Goal: Task Accomplishment & Management: Complete application form

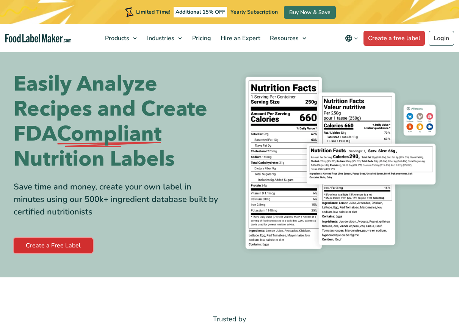
click at [62, 246] on link "Create a Free Label" at bounding box center [53, 245] width 79 height 15
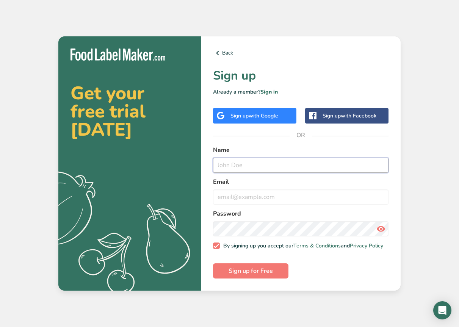
click at [238, 166] on input "text" at bounding box center [300, 165] width 175 height 15
type input "[PERSON_NAME]"
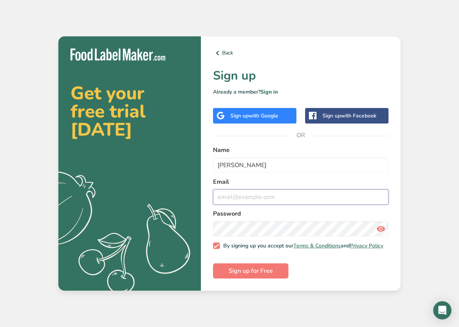
click at [233, 198] on input "email" at bounding box center [300, 196] width 175 height 15
type input "[EMAIL_ADDRESS][DOMAIN_NAME]"
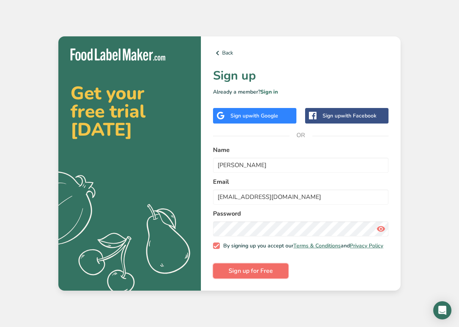
click at [238, 273] on span "Sign up for Free" at bounding box center [250, 270] width 44 height 9
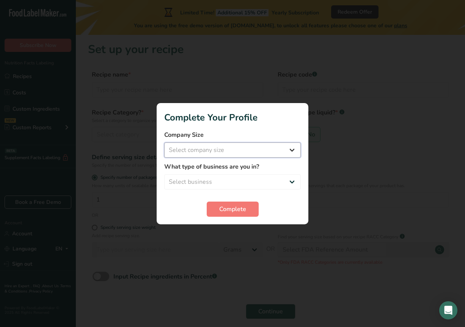
click at [238, 150] on select "Select company size Fewer than 10 Employees 10 to 50 Employees 51 to 500 Employ…" at bounding box center [232, 149] width 136 height 15
select select "1"
click at [164, 142] on select "Select company size Fewer than 10 Employees 10 to 50 Employees 51 to 500 Employ…" at bounding box center [232, 149] width 136 height 15
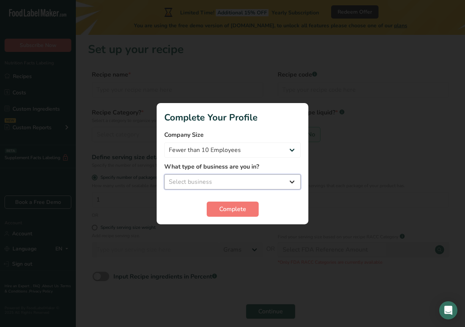
click at [239, 183] on select "Select business Packaged Food Manufacturer Restaurant & Cafe Bakery Meal Plans …" at bounding box center [232, 181] width 136 height 15
select select "1"
click at [164, 174] on select "Select business Packaged Food Manufacturer Restaurant & Cafe Bakery Meal Plans …" at bounding box center [232, 181] width 136 height 15
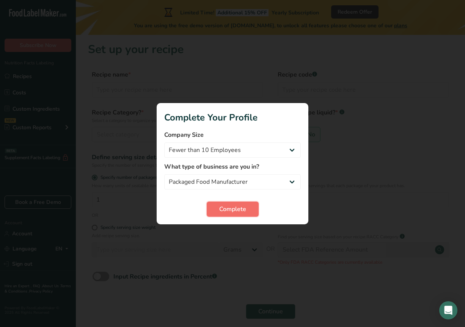
click at [236, 212] on span "Complete" at bounding box center [232, 209] width 27 height 9
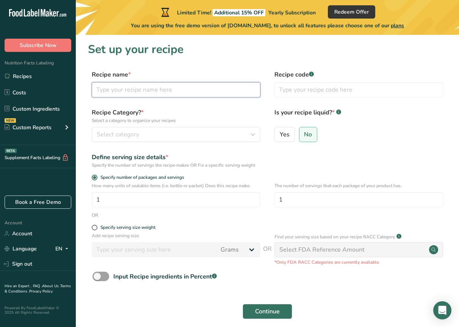
click at [140, 88] on input "text" at bounding box center [176, 89] width 169 height 15
type input "Tocha Tasty Tidbit"
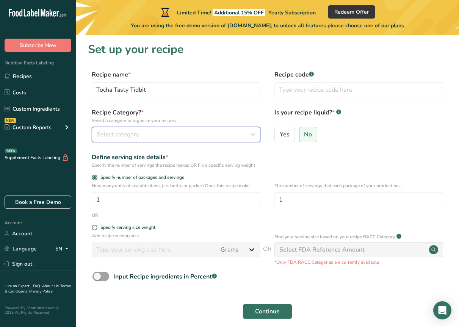
click at [120, 135] on span "Select category" at bounding box center [118, 134] width 42 height 9
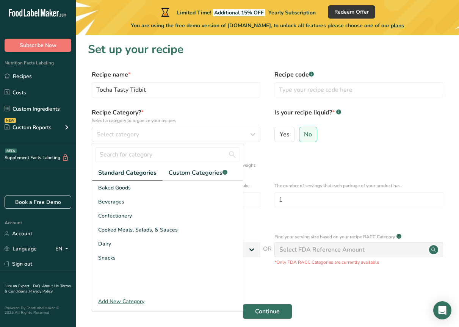
click at [112, 303] on div "Add New Category" at bounding box center [167, 301] width 151 height 8
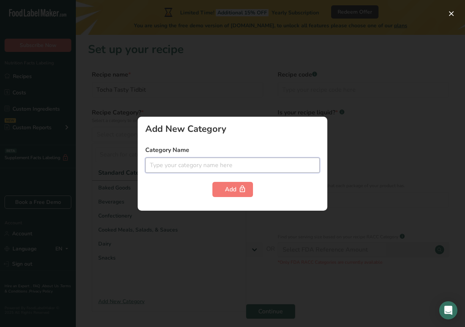
click at [161, 163] on input "text" at bounding box center [232, 165] width 174 height 15
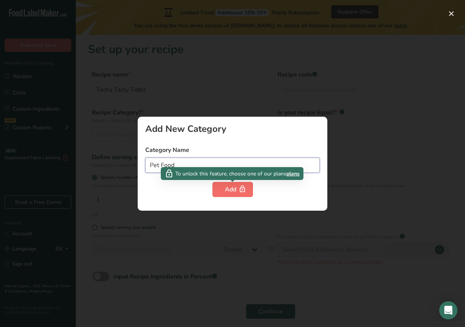
type input "Pet Food"
click at [232, 188] on div "Add" at bounding box center [233, 189] width 16 height 9
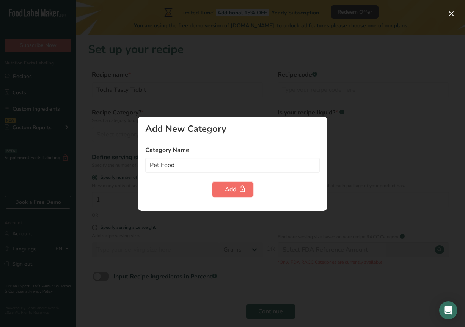
click at [230, 189] on div "Add" at bounding box center [233, 189] width 16 height 9
click at [283, 138] on div "Add New Category Category Name Pet Food Add" at bounding box center [232, 164] width 189 height 94
click at [106, 141] on div at bounding box center [232, 163] width 465 height 327
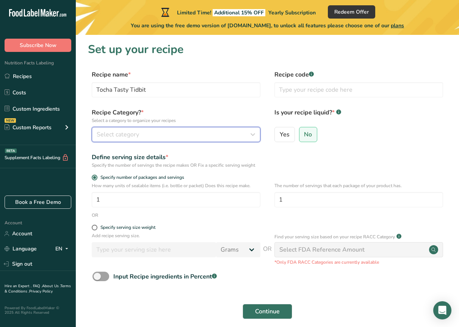
click at [184, 131] on div "Select category" at bounding box center [174, 134] width 154 height 9
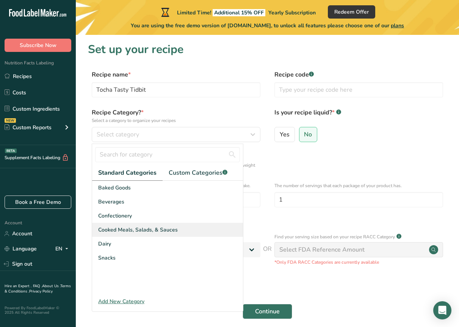
click at [155, 227] on span "Cooked Meals, Salads, & Sauces" at bounding box center [138, 230] width 80 height 8
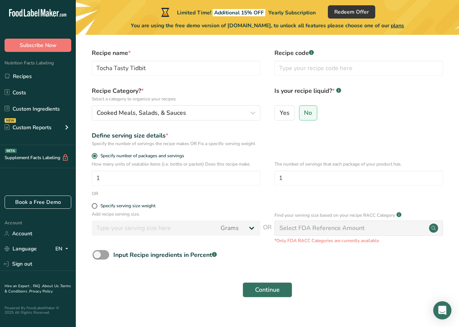
scroll to position [33, 0]
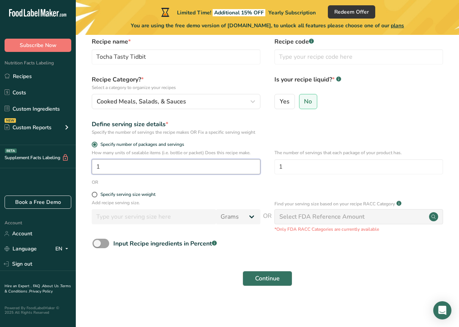
drag, startPoint x: 119, startPoint y: 171, endPoint x: 61, endPoint y: 164, distance: 58.5
click at [61, 164] on div ".a-20{fill:#fff;} Subscribe Now Nutrition Facts Labeling Recipes Costs Custom I…" at bounding box center [229, 147] width 459 height 360
type input "47"
click at [217, 181] on div "OR" at bounding box center [267, 182] width 359 height 7
click at [93, 196] on span at bounding box center [95, 195] width 6 height 6
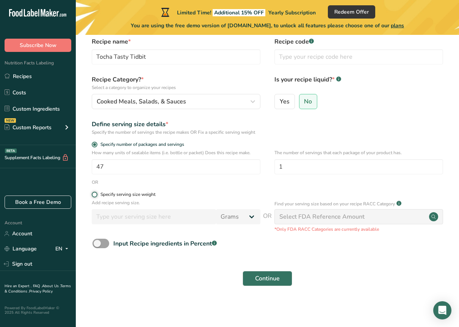
click at [93, 196] on input "Specify serving size weight" at bounding box center [94, 194] width 5 height 5
radio input "true"
radio input "false"
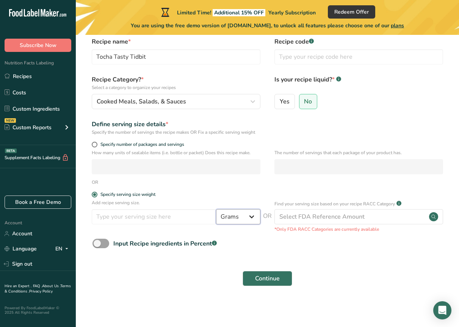
click at [229, 217] on select "Grams kg mg mcg lb oz l mL fl oz tbsp tsp cup qt gallon" at bounding box center [238, 216] width 44 height 15
select select "12"
click at [216, 209] on select "Grams kg mg mcg lb oz l mL fl oz tbsp tsp cup qt gallon" at bounding box center [238, 216] width 44 height 15
click at [189, 216] on input "number" at bounding box center [154, 216] width 124 height 15
type input "1"
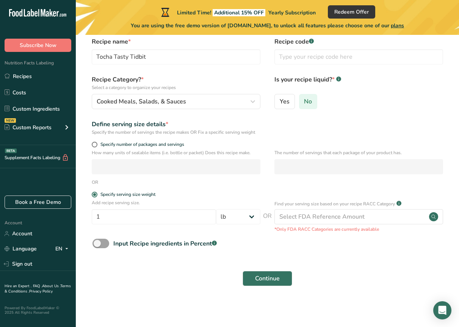
click at [304, 104] on span "No" at bounding box center [308, 102] width 8 height 8
click at [304, 104] on input "No" at bounding box center [301, 101] width 5 height 5
click at [101, 244] on span at bounding box center [100, 243] width 17 height 9
click at [97, 244] on input "Input Recipe ingredients in Percent .a-a{fill:#347362;}.b-a{fill:#fff;}" at bounding box center [94, 243] width 5 height 5
checkbox input "true"
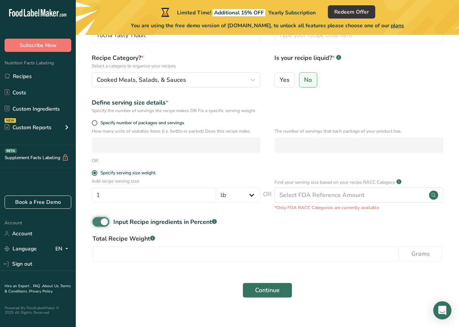
scroll to position [66, 0]
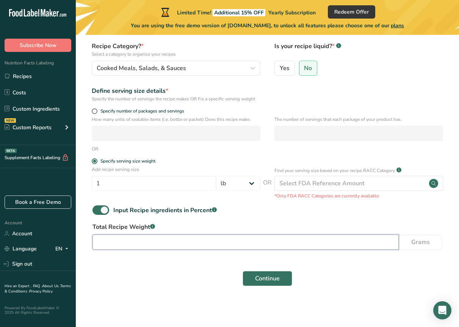
click at [192, 240] on input "number" at bounding box center [245, 242] width 306 height 15
type input "47"
drag, startPoint x: 133, startPoint y: 241, endPoint x: 93, endPoint y: 241, distance: 40.5
click at [93, 241] on input "47" at bounding box center [245, 242] width 306 height 15
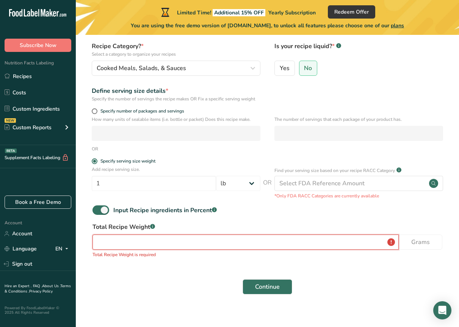
click at [173, 240] on input "number" at bounding box center [245, 242] width 306 height 15
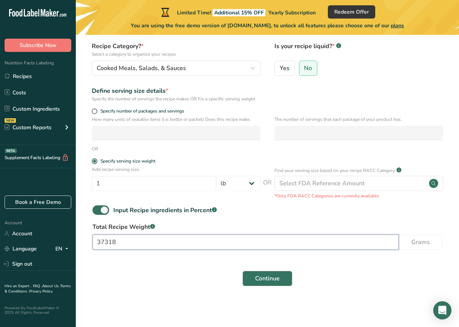
type input "37318"
click at [260, 280] on span "Continue" at bounding box center [267, 278] width 25 height 9
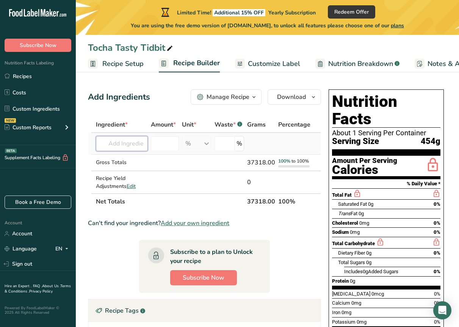
click at [120, 146] on input "text" at bounding box center [122, 143] width 52 height 15
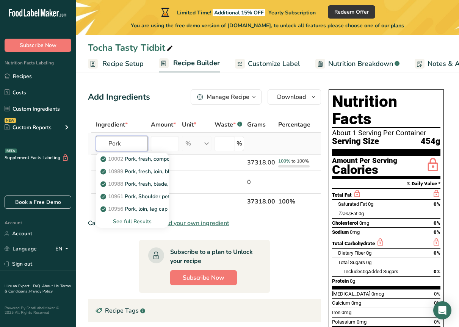
type input "Pork"
click at [135, 219] on div "See full Results" at bounding box center [132, 222] width 61 height 8
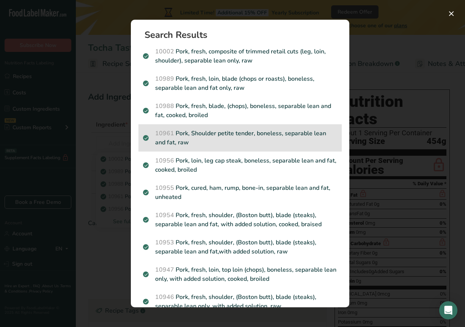
click at [214, 131] on p "10961 Pork, Shoulder petite tender, boneless, separable lean and fat, raw" at bounding box center [240, 138] width 194 height 18
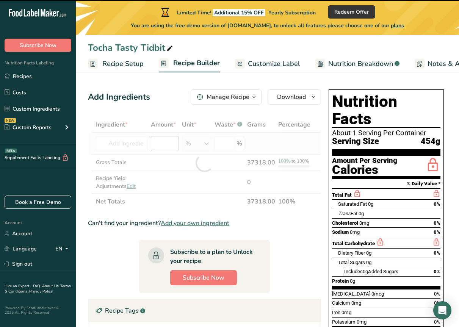
type input "0"
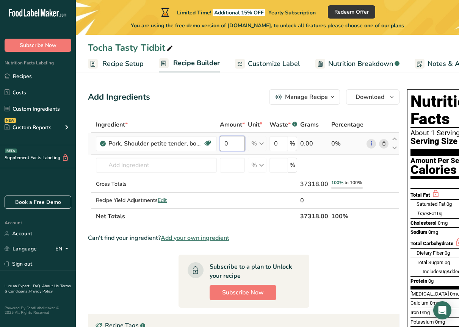
drag, startPoint x: 223, startPoint y: 142, endPoint x: 245, endPoint y: 142, distance: 21.6
click at [245, 142] on input "0" at bounding box center [232, 143] width 25 height 15
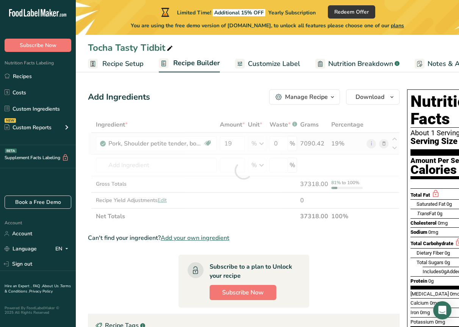
click at [262, 144] on div "Ingredient * Amount * Unit * Waste * .a-a{fill:#347362;}.b-a{fill:#fff;} Grams …" at bounding box center [243, 171] width 311 height 108
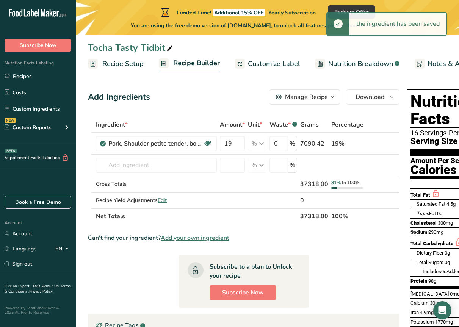
click at [262, 144] on div "% Portions 1 piece Weight Units g kg mg See more Volume Units l Volume units re…" at bounding box center [257, 143] width 19 height 15
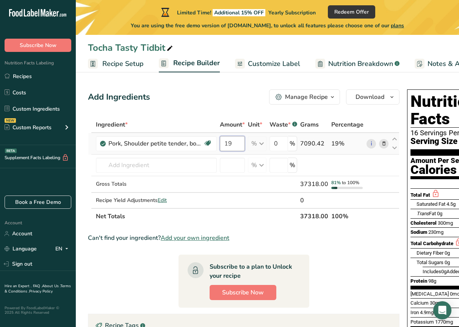
drag, startPoint x: 224, startPoint y: 142, endPoint x: 235, endPoint y: 142, distance: 10.6
click at [235, 142] on input "19" at bounding box center [232, 143] width 25 height 15
type input "40"
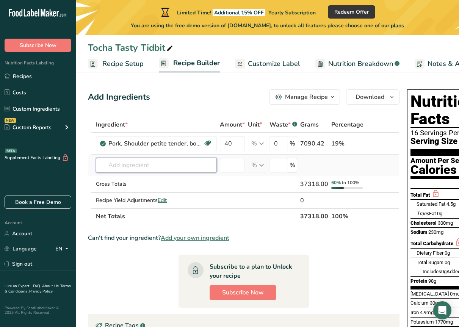
click at [178, 161] on div "Ingredient * Amount * Unit * Waste * .a-a{fill:#347362;}.b-a{fill:#fff;} Grams …" at bounding box center [243, 171] width 311 height 108
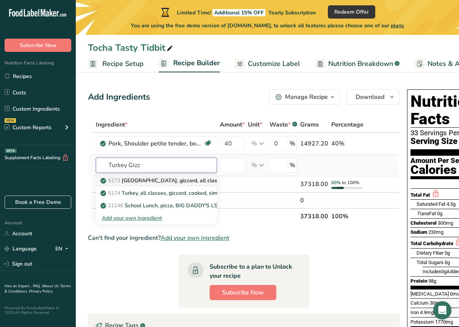
type input "Turkey Gizz"
click at [170, 182] on p "5173 [GEOGRAPHIC_DATA], gizzard, all classes, raw" at bounding box center [170, 181] width 136 height 8
type input "[GEOGRAPHIC_DATA], gizzard, all classes, raw"
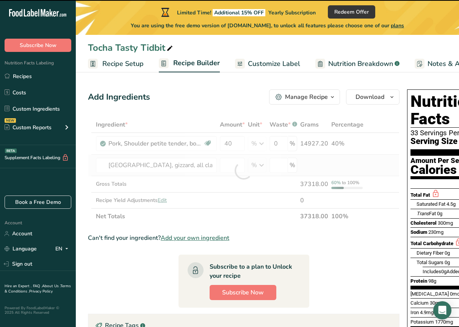
type input "0"
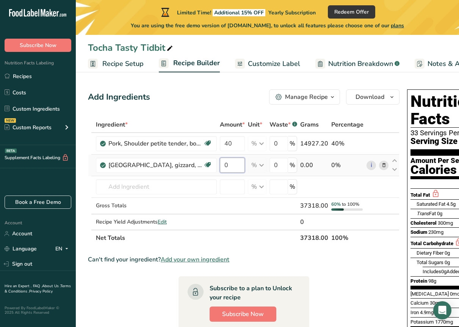
click at [227, 165] on input "0" at bounding box center [232, 165] width 25 height 15
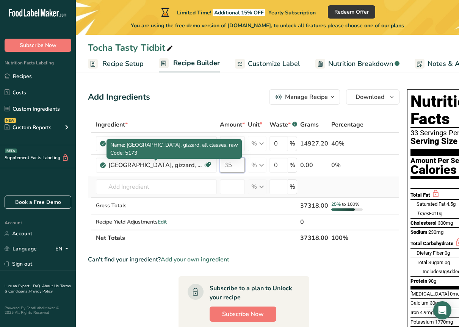
type input "35"
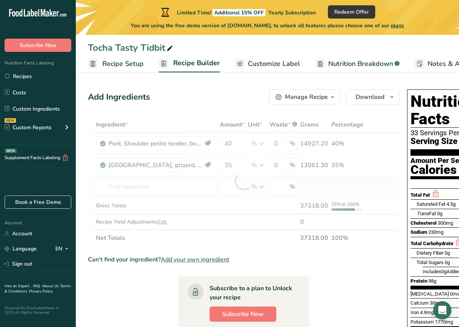
click at [156, 178] on div "Ingredient * Amount * Unit * Waste * .a-a{fill:#347362;}.b-a{fill:#fff;} Grams …" at bounding box center [243, 181] width 311 height 129
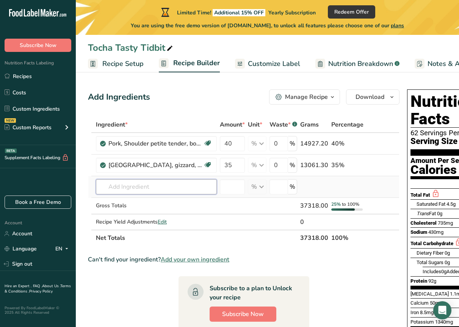
click at [153, 191] on input "text" at bounding box center [156, 186] width 121 height 15
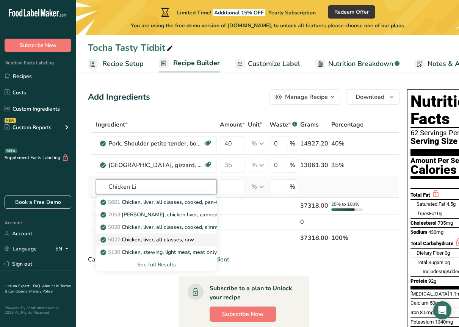
type input "Chicken Li"
click at [164, 240] on p "5027 Chicken, liver, all classes, raw" at bounding box center [148, 240] width 92 height 8
type input "Chicken, liver, all classes, raw"
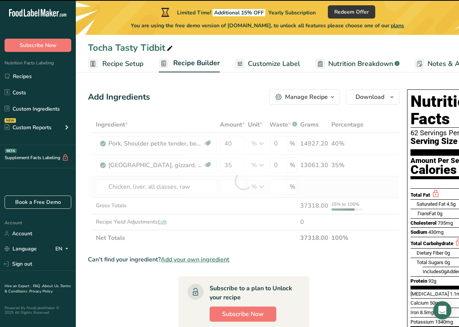
type input "0"
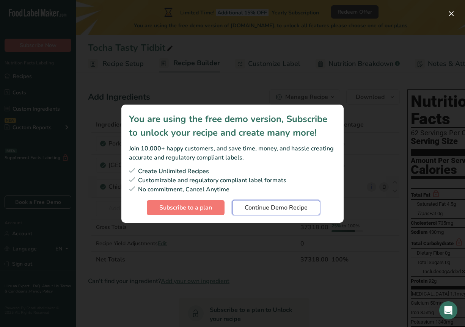
click at [247, 204] on span "Continue Demo Recipe" at bounding box center [275, 207] width 63 height 9
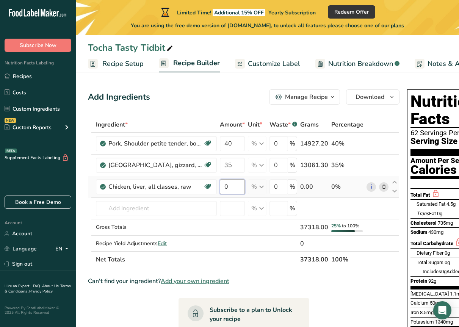
click at [227, 180] on input "0" at bounding box center [232, 186] width 25 height 15
type input "8.5"
click at [149, 207] on div "Ingredient * Amount * Unit * Waste * .a-a{fill:#347362;}.b-a{fill:#fff;} Grams …" at bounding box center [243, 192] width 311 height 151
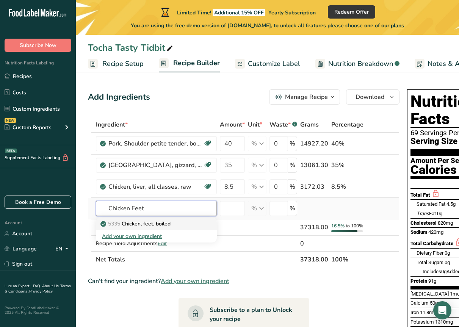
type input "Chicken Feet"
click at [155, 225] on p "5335 Chicken, feet, boiled" at bounding box center [136, 224] width 69 height 8
type input "Chicken, feet, boiled"
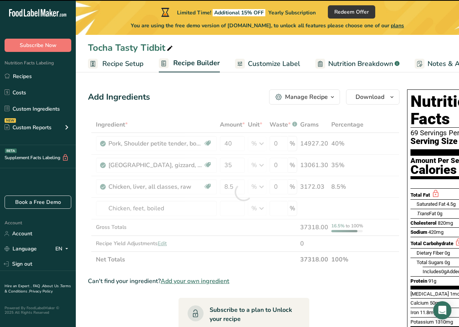
type input "0"
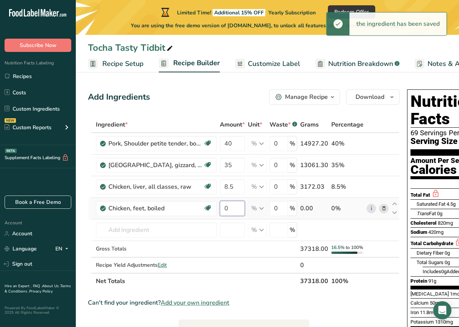
click at [233, 210] on input "0" at bounding box center [232, 208] width 25 height 15
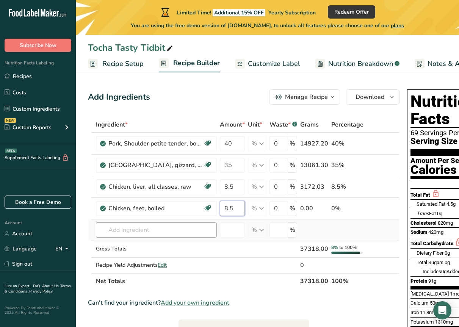
type input "8.5"
click at [201, 225] on div "Ingredient * Amount * Unit * Waste * .a-a{fill:#347362;}.b-a{fill:#fff;} Grams …" at bounding box center [243, 203] width 311 height 172
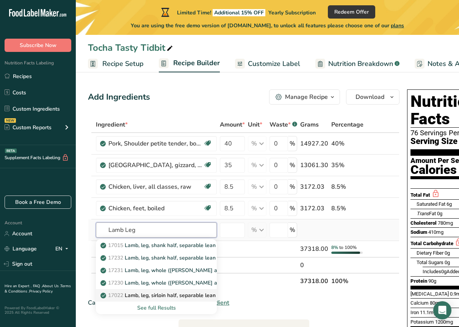
type input "Lamb Leg"
click at [177, 295] on p "17022 [PERSON_NAME], leg, sirloin half, separable lean only, trimmed to 1/4" fa…" at bounding box center [218, 295] width 233 height 8
type input "Lamb, leg, sirloin half, separable lean only, trimmed to 1/4" fat, choice, cook…"
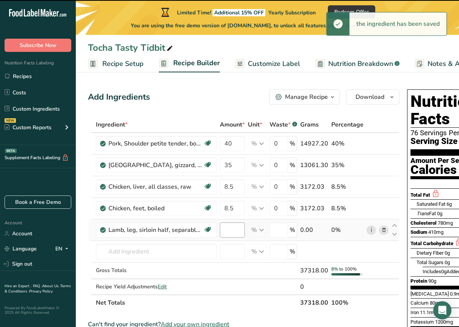
type input "0"
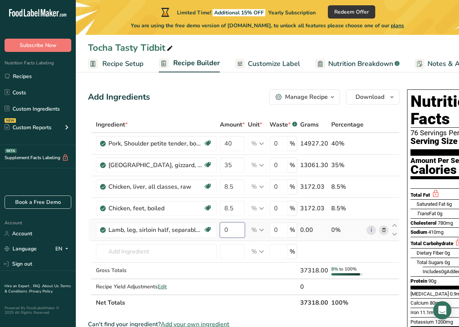
click at [232, 229] on input "0" at bounding box center [232, 229] width 25 height 15
type input "4.5"
click at [223, 246] on div "Ingredient * Amount * Unit * Waste * .a-a{fill:#347362;}.b-a{fill:#fff;} Grams …" at bounding box center [243, 214] width 311 height 194
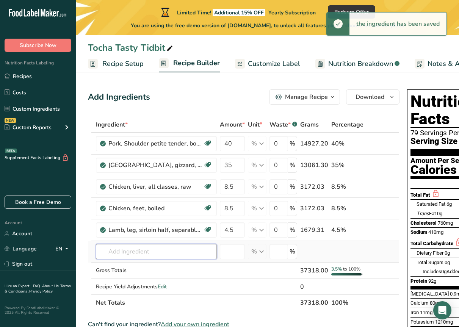
click at [178, 251] on input "text" at bounding box center [156, 251] width 121 height 15
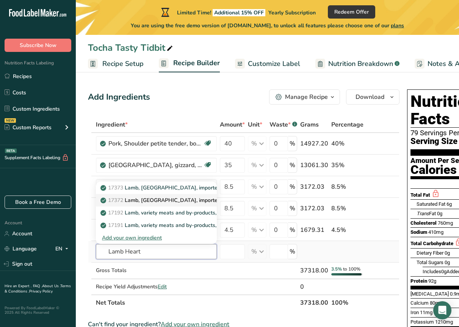
type input "Lamb Heart"
click at [173, 201] on p "17372 Lamb, [GEOGRAPHIC_DATA], imported, heart, cooked, soaked and simmered" at bounding box center [207, 200] width 210 height 8
type input "Lamb, [GEOGRAPHIC_DATA], imported, heart, cooked, soaked and simmered"
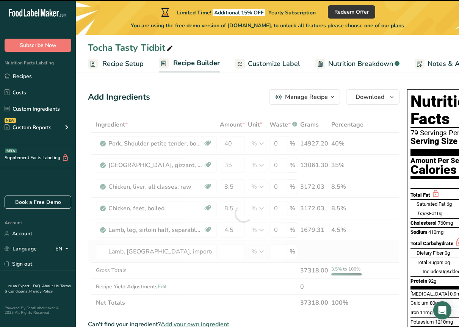
type input "0"
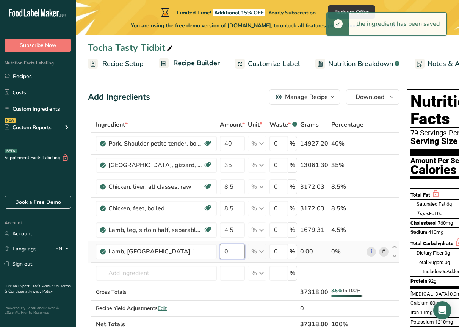
click at [232, 254] on input "0" at bounding box center [232, 251] width 25 height 15
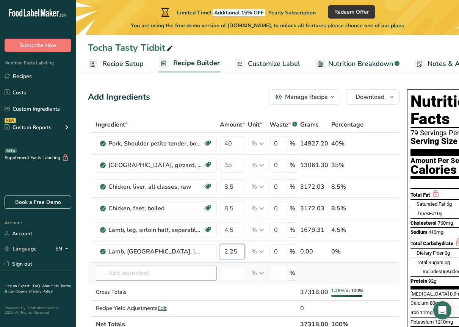
type input "2.25"
click at [183, 276] on div "Ingredient * Amount * Unit * Waste * .a-a{fill:#347362;}.b-a{fill:#fff;} Grams …" at bounding box center [243, 225] width 311 height 216
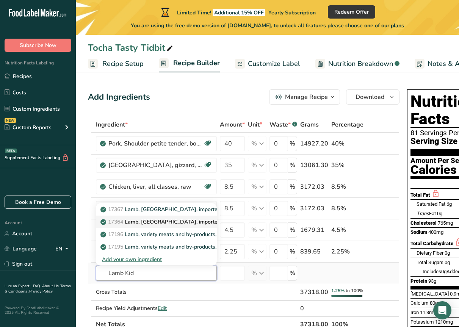
type input "Lamb Kid"
click at [156, 222] on p "17364 Lamb, [GEOGRAPHIC_DATA], imported, kidney, cooked, soaked and fried" at bounding box center [202, 222] width 200 height 8
type input "Lamb, [GEOGRAPHIC_DATA], imported, kidney, cooked, soaked and fried"
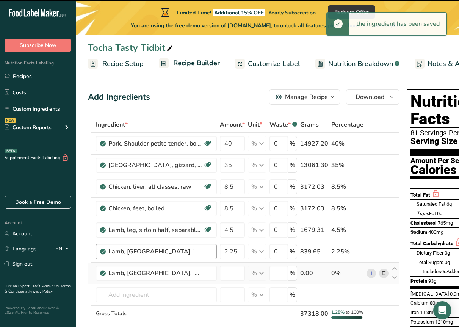
type input "0"
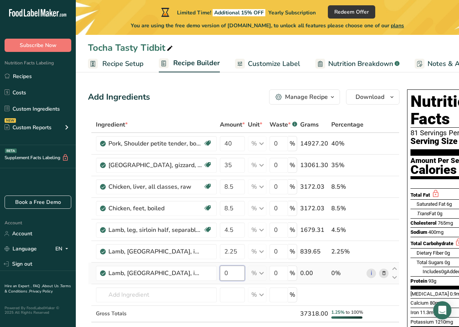
click at [223, 273] on input "0" at bounding box center [232, 273] width 25 height 15
type input "1.2"
click at [164, 289] on div "Ingredient * Amount * Unit * Waste * .a-a{fill:#347362;}.b-a{fill:#fff;} Grams …" at bounding box center [243, 235] width 311 height 237
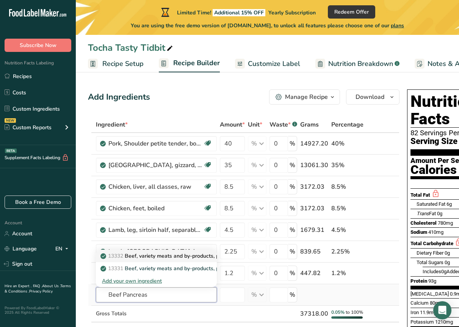
type input "Beef Pancreas"
click at [166, 256] on p "13332 Beef, variety meats and by-products, pancreas, cooked, braised" at bounding box center [190, 256] width 177 height 8
type input "Beef, variety meats and by-products, pancreas, cooked, braised"
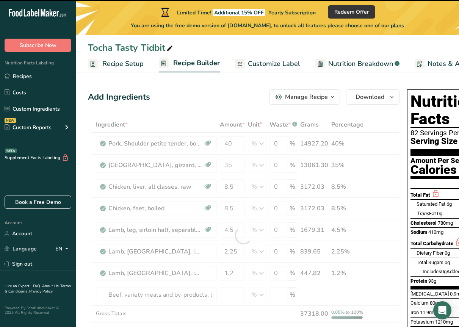
type input "0"
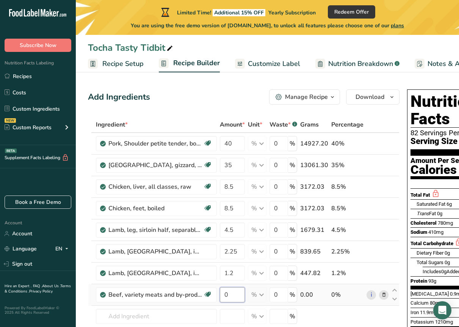
click at [227, 294] on input "0" at bounding box center [232, 294] width 25 height 15
type input "0.1"
click at [197, 319] on div "Ingredient * Amount * Unit * Waste * .a-a{fill:#347362;}.b-a{fill:#fff;} Grams …" at bounding box center [243, 250] width 311 height 266
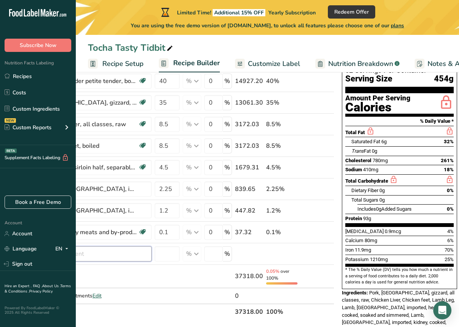
scroll to position [76, 0]
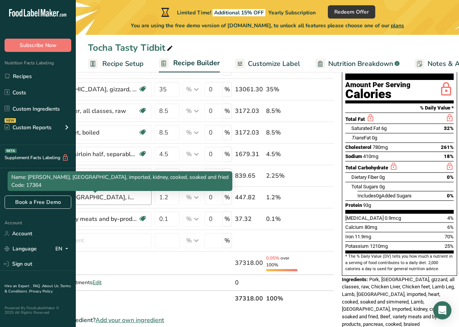
click at [105, 196] on div "Lamb, [GEOGRAPHIC_DATA], imported, kidney, cooked, soaked and fried" at bounding box center [90, 197] width 95 height 9
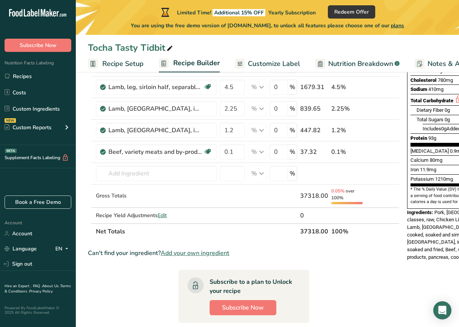
scroll to position [92, 0]
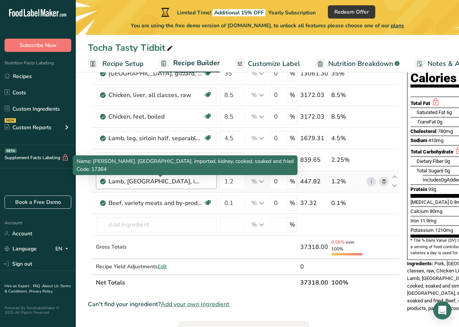
click at [158, 182] on div "Lamb, [GEOGRAPHIC_DATA], imported, kidney, cooked, soaked and fried" at bounding box center [155, 181] width 95 height 9
click at [156, 179] on div "Lamb, [GEOGRAPHIC_DATA], imported, kidney, cooked, soaked and fried" at bounding box center [155, 181] width 95 height 9
click at [150, 180] on div "Lamb, [GEOGRAPHIC_DATA], imported, kidney, cooked, soaked and fried" at bounding box center [155, 181] width 95 height 9
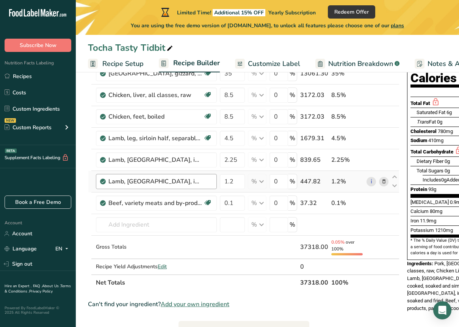
click at [150, 180] on div "Lamb, [GEOGRAPHIC_DATA], imported, kidney, cooked, soaked and fried" at bounding box center [155, 181] width 95 height 9
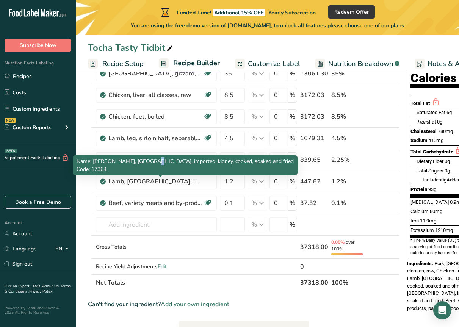
click at [154, 163] on span "Name: [PERSON_NAME], [GEOGRAPHIC_DATA], imported, kidney, cooked, soaked and fr…" at bounding box center [185, 161] width 217 height 7
click at [124, 184] on div "Lamb, [GEOGRAPHIC_DATA], imported, kidney, cooked, soaked and fried" at bounding box center [155, 181] width 95 height 9
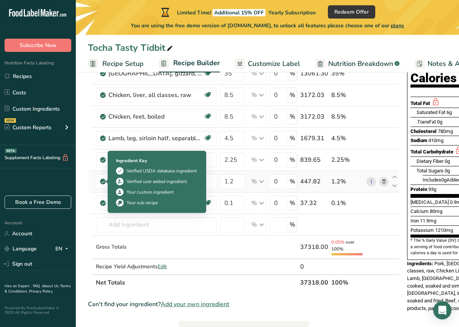
click at [103, 183] on icon at bounding box center [103, 181] width 5 height 7
click at [101, 181] on icon at bounding box center [103, 181] width 5 height 7
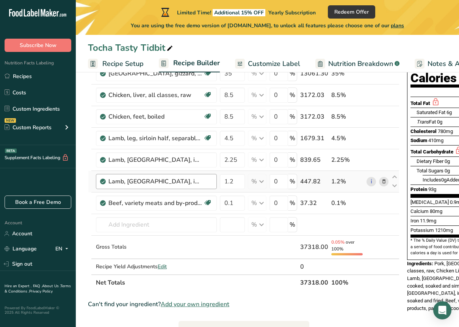
click at [204, 180] on div "Lamb, [GEOGRAPHIC_DATA], imported, kidney, cooked, soaked and fried" at bounding box center [160, 181] width 104 height 9
drag, startPoint x: 214, startPoint y: 178, endPoint x: 212, endPoint y: 181, distance: 4.1
click at [212, 181] on div "Lamb, [GEOGRAPHIC_DATA], imported, kidney, cooked, soaked and fried" at bounding box center [156, 181] width 121 height 15
click at [156, 188] on div "Lamb, [GEOGRAPHIC_DATA], imported, kidney, cooked, soaked and fried" at bounding box center [156, 181] width 121 height 15
click at [393, 176] on icon at bounding box center [394, 177] width 9 height 6
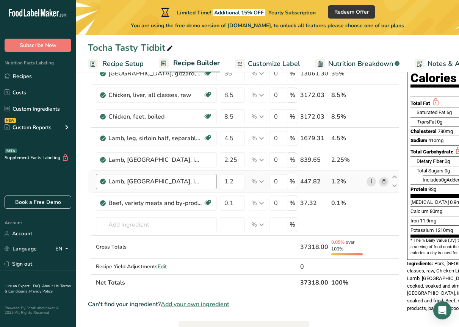
click at [108, 185] on div "Lamb, [GEOGRAPHIC_DATA], imported, kidney, cooked, soaked and fried" at bounding box center [156, 181] width 121 height 15
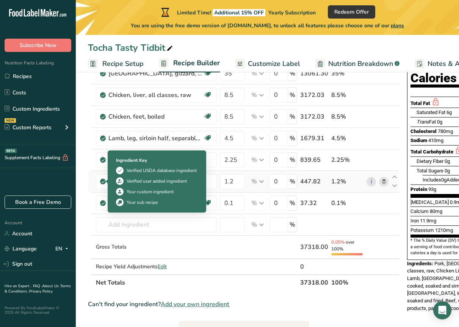
click at [102, 181] on icon at bounding box center [103, 181] width 5 height 7
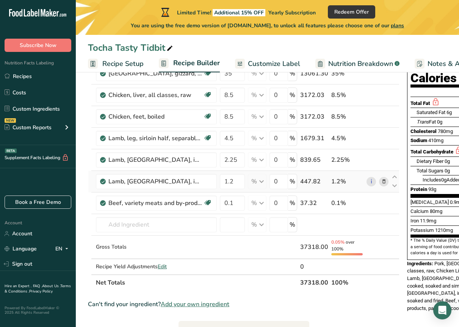
click at [104, 181] on icon at bounding box center [103, 181] width 5 height 7
drag, startPoint x: 402, startPoint y: 26, endPoint x: 268, endPoint y: 194, distance: 215.3
click at [248, 223] on td "% Weight Units g kg mg See more Volume Units l Volume units require a density c…" at bounding box center [257, 225] width 22 height 22
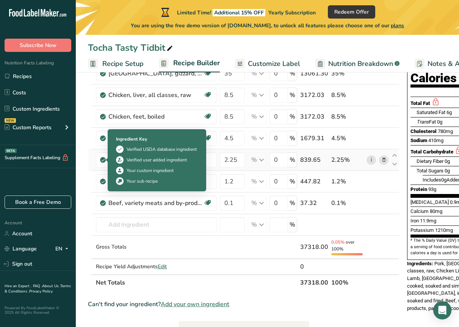
click at [102, 162] on icon at bounding box center [103, 159] width 5 height 7
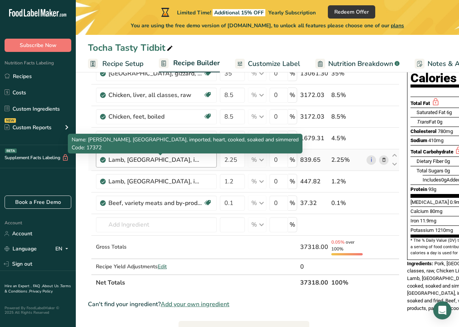
click at [135, 163] on div "Lamb, [GEOGRAPHIC_DATA], imported, heart, cooked, soaked and simmered" at bounding box center [155, 159] width 95 height 9
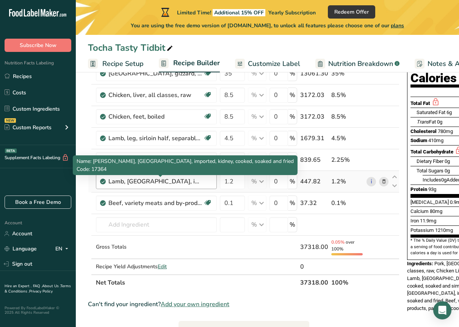
click at [130, 178] on div "Lamb, [GEOGRAPHIC_DATA], imported, kidney, cooked, soaked and fried" at bounding box center [155, 181] width 95 height 9
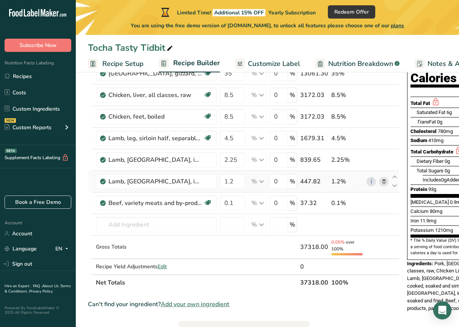
click at [382, 181] on icon at bounding box center [383, 182] width 5 height 8
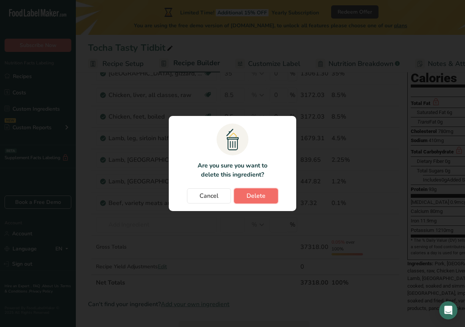
click at [246, 193] on button "Delete" at bounding box center [256, 195] width 44 height 15
type input "0.1"
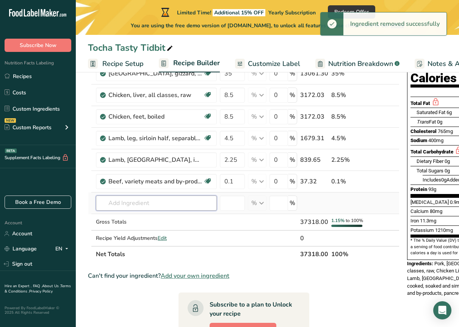
click at [117, 201] on input "text" at bounding box center [156, 203] width 121 height 15
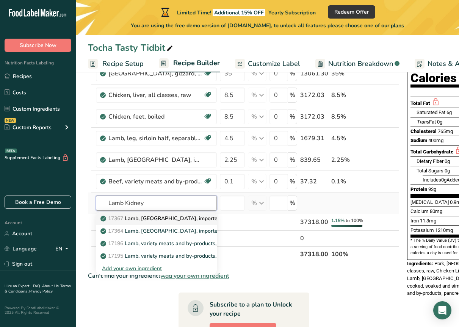
type input "Lamb Kidney"
click at [106, 219] on p "17367 Lamb, [GEOGRAPHIC_DATA], imported, kidney, raw" at bounding box center [176, 218] width 149 height 8
type input "Lamb, [GEOGRAPHIC_DATA], imported, kidney, raw"
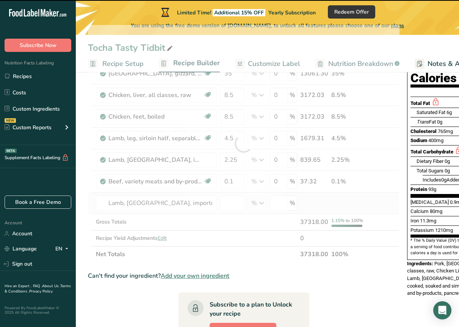
type input "0"
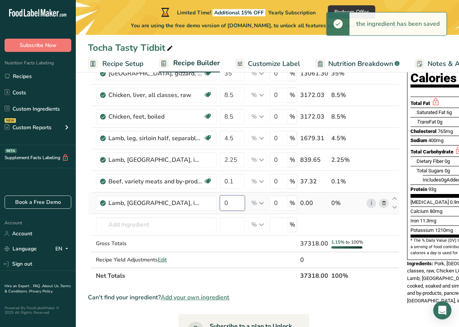
click at [232, 203] on input "0" at bounding box center [232, 203] width 25 height 15
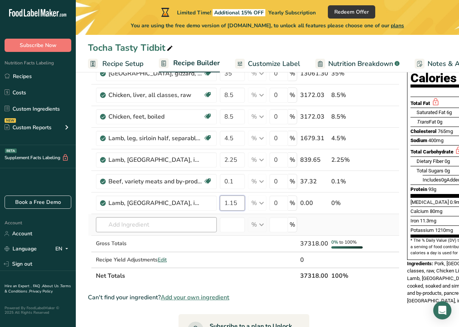
type input "1.15"
click at [203, 221] on div "Ingredient * Amount * Unit * Waste * .a-a{fill:#347362;}.b-a{fill:#fff;} Grams …" at bounding box center [243, 154] width 311 height 259
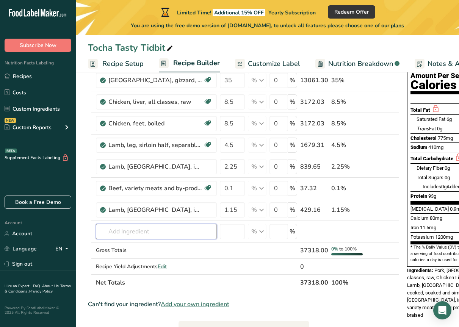
scroll to position [0, 0]
